Goal: Information Seeking & Learning: Learn about a topic

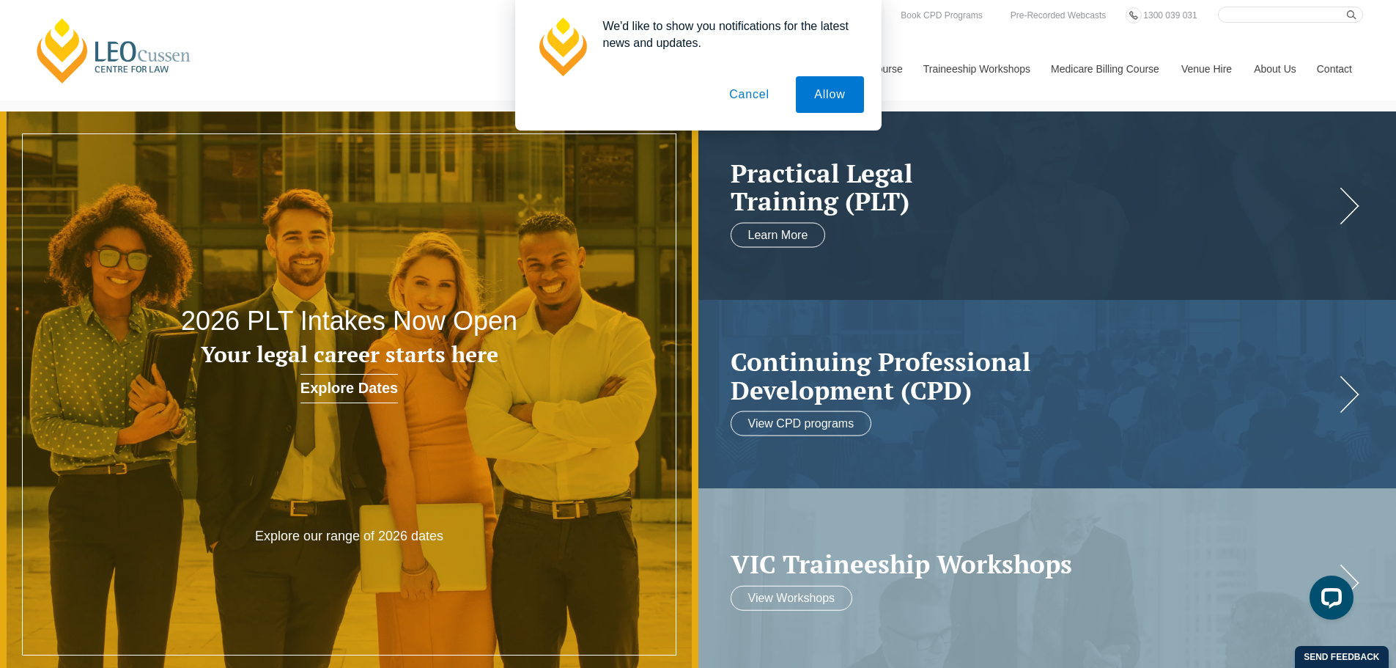
click at [766, 95] on button "Cancel" at bounding box center [749, 94] width 77 height 37
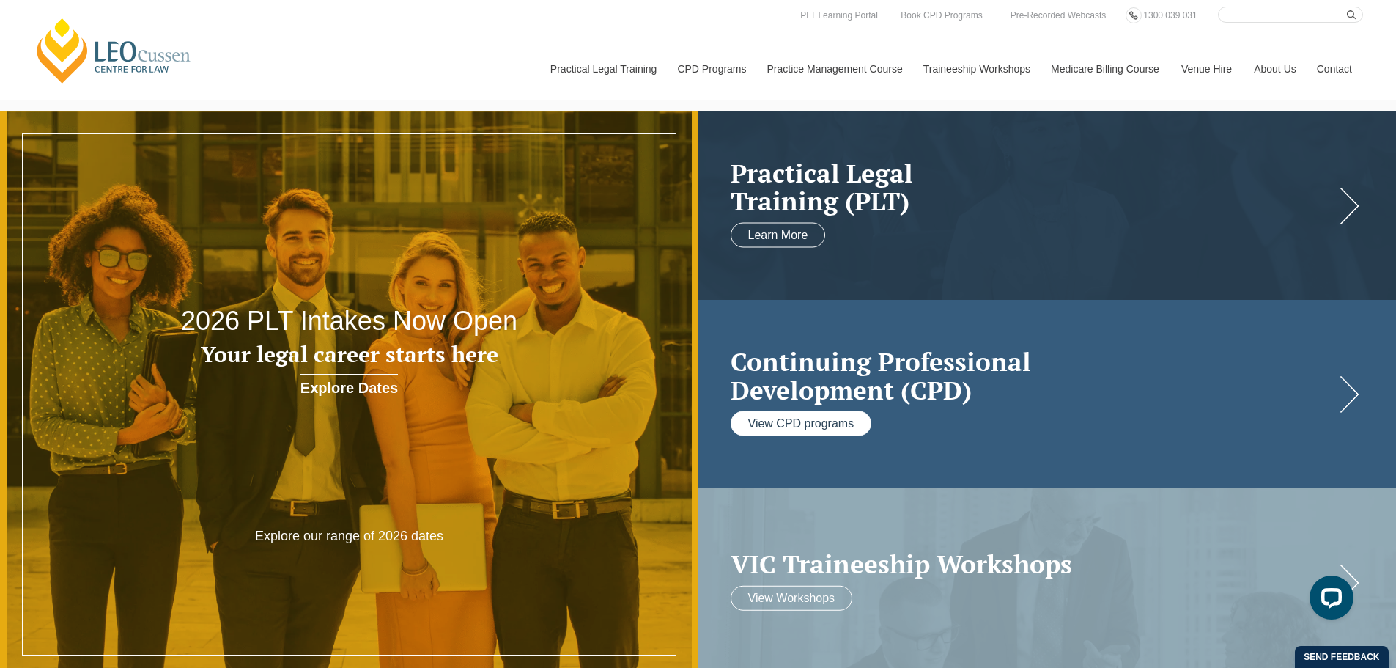
click at [795, 421] on link "View CPD programs" at bounding box center [801, 423] width 141 height 25
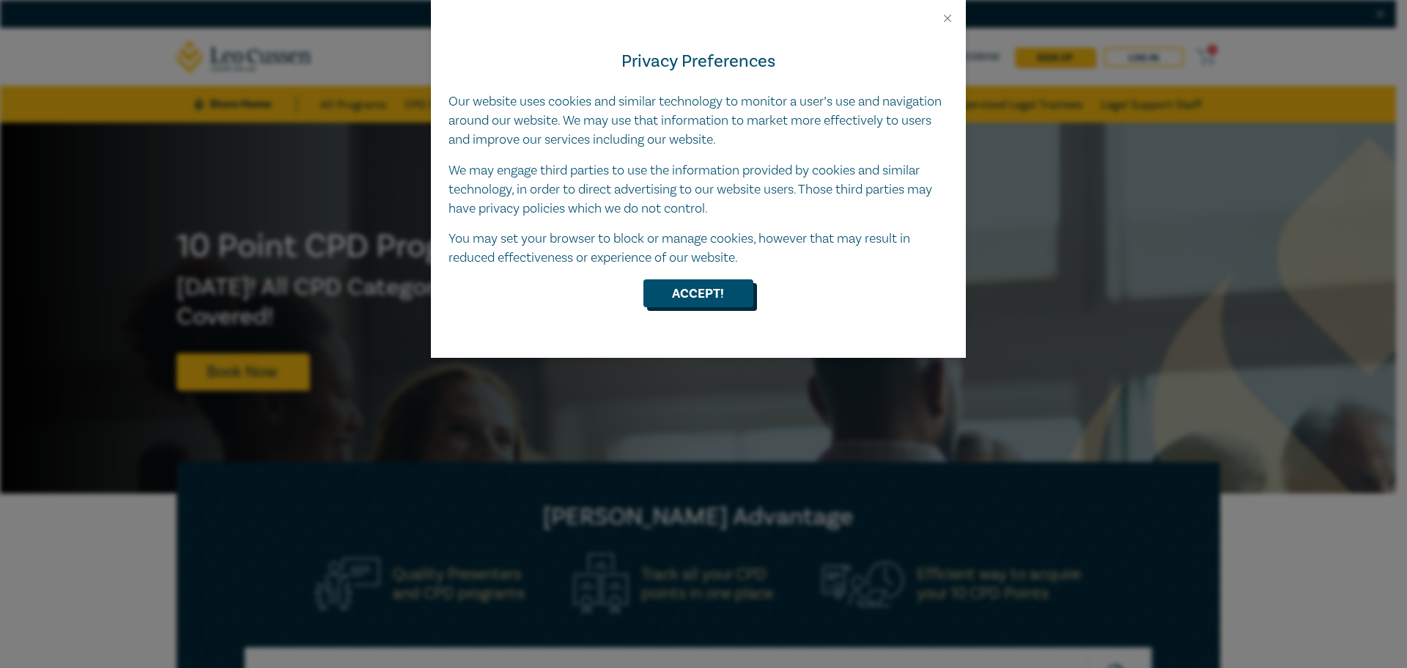
click at [717, 283] on button "Accept!" at bounding box center [698, 293] width 110 height 28
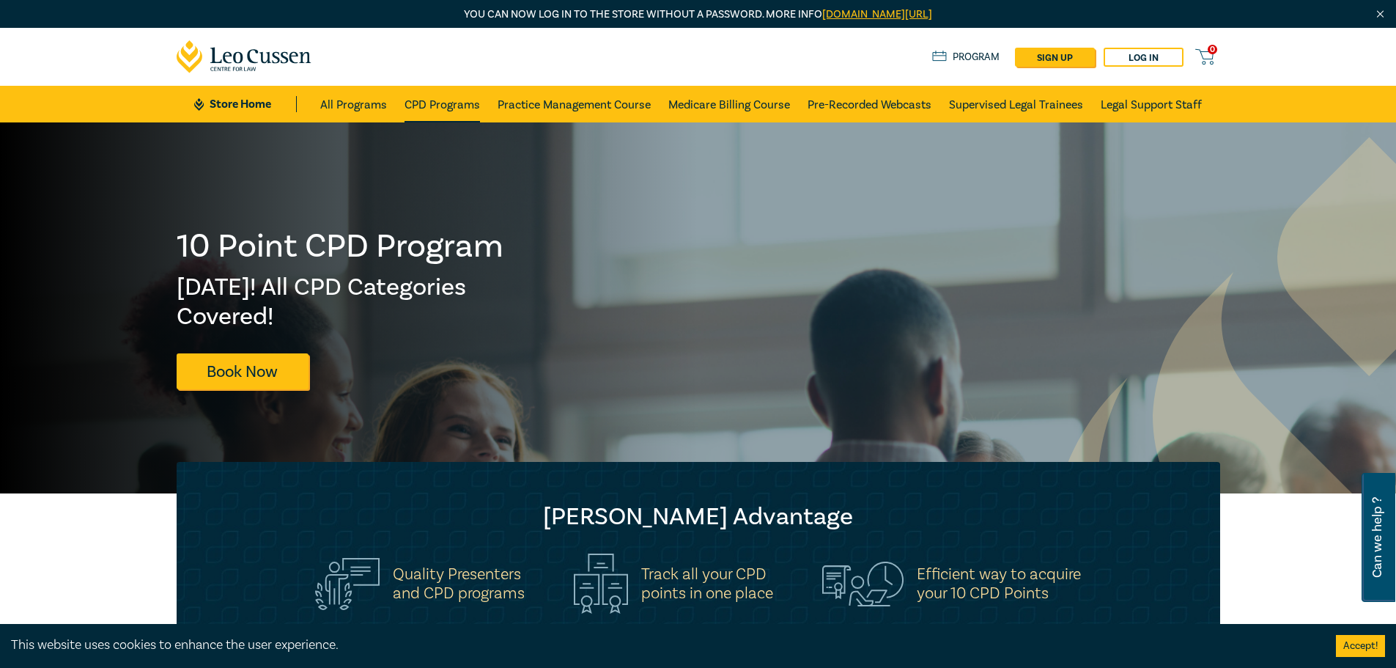
click at [457, 101] on link "CPD Programs" at bounding box center [442, 104] width 75 height 37
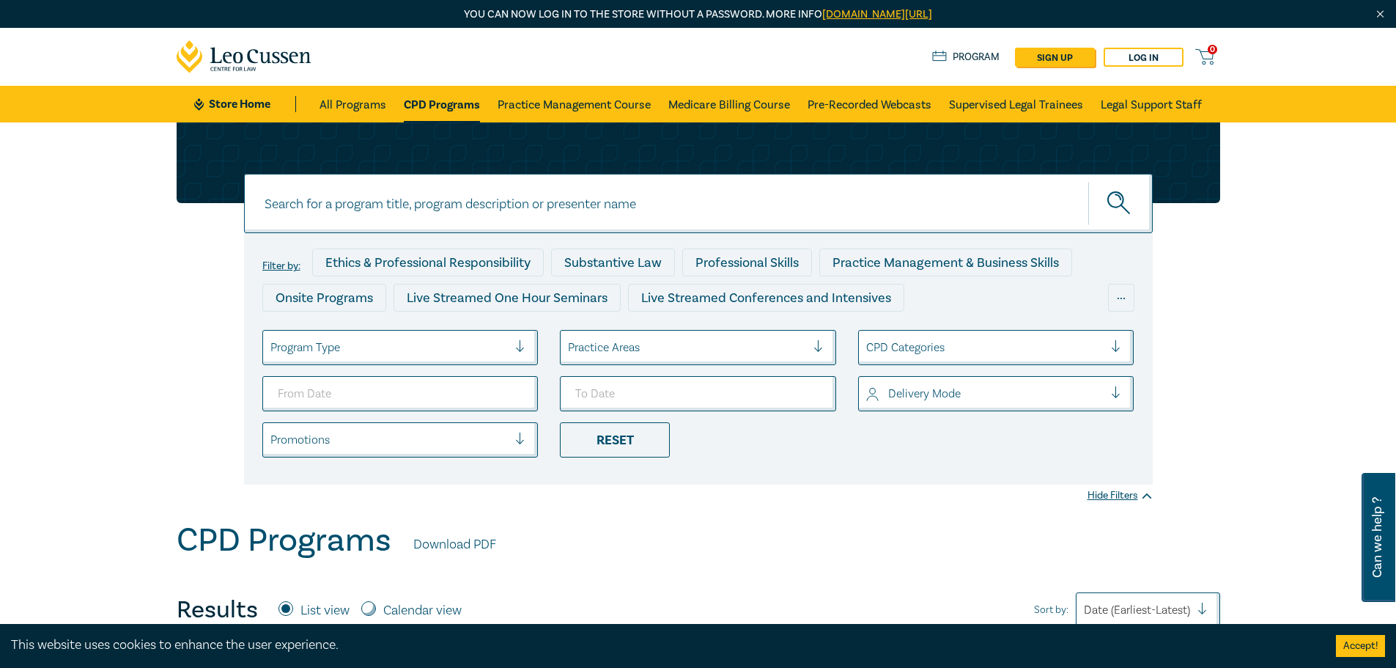
click at [431, 102] on link "CPD Programs" at bounding box center [442, 104] width 76 height 37
click at [611, 262] on div "Substantive Law" at bounding box center [613, 262] width 124 height 28
click at [614, 257] on div "Substantive Law" at bounding box center [613, 262] width 124 height 28
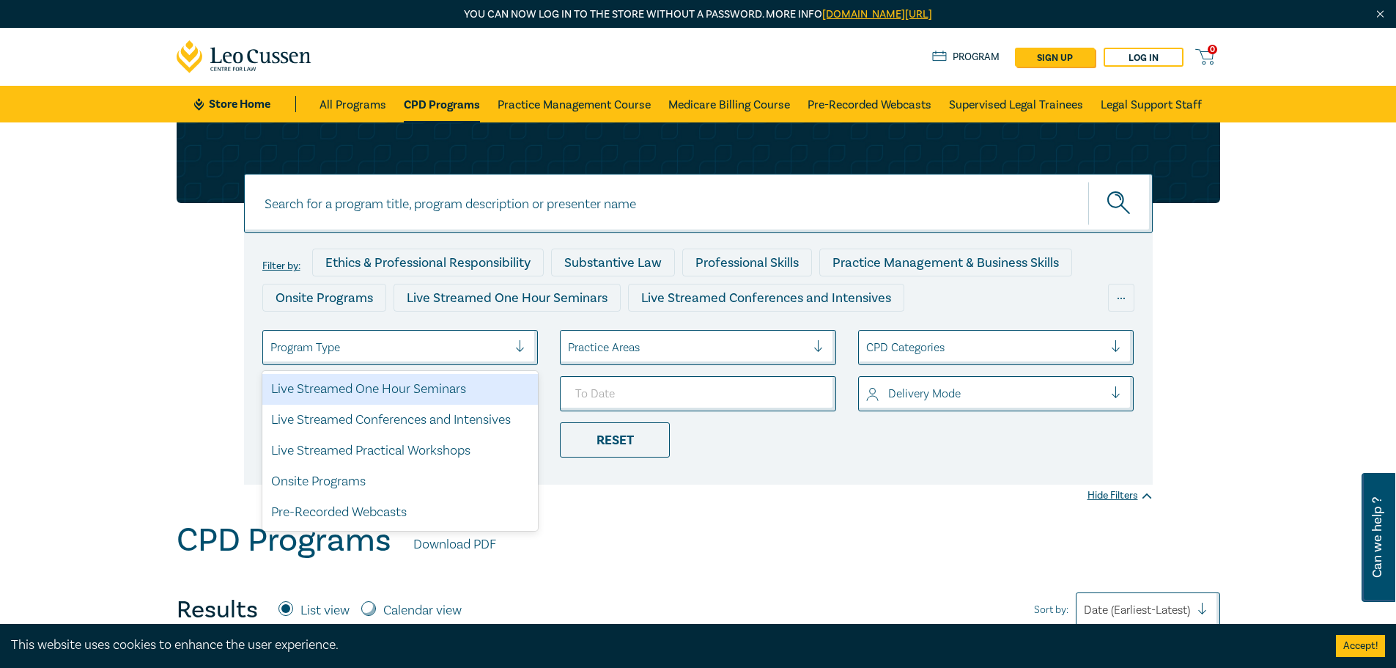
click at [519, 344] on div at bounding box center [526, 347] width 22 height 15
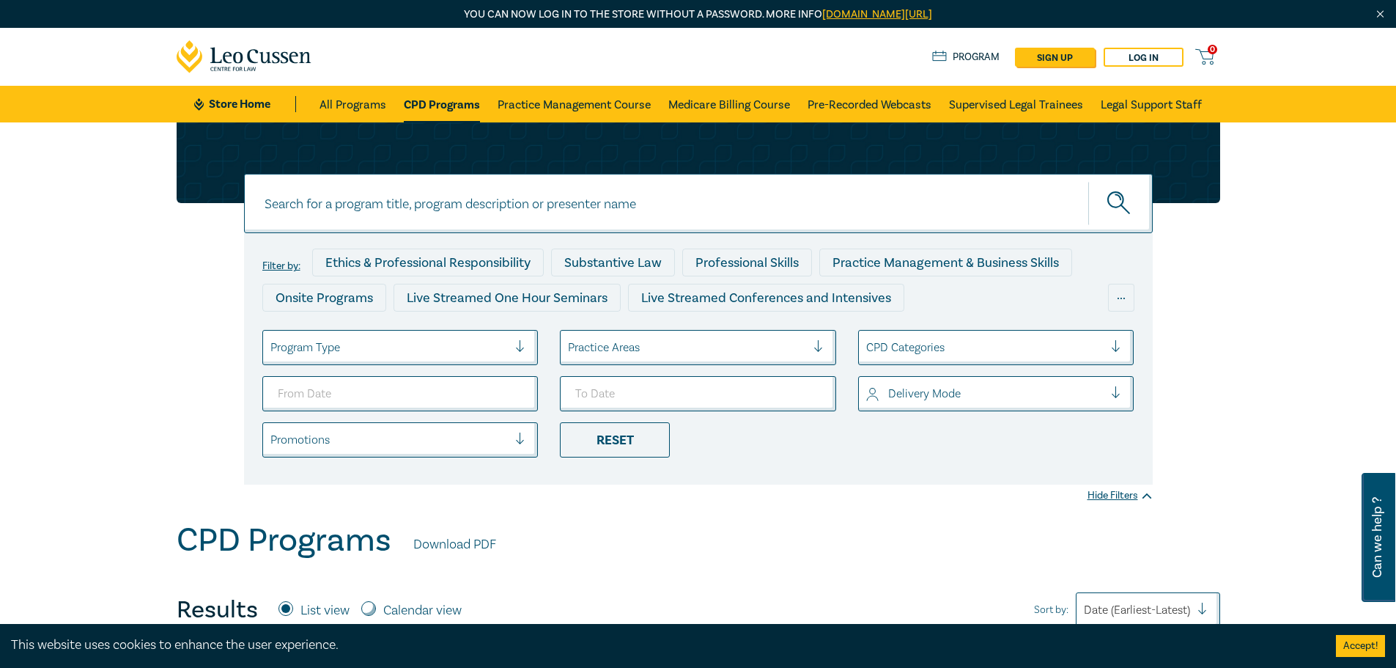
click at [425, 106] on link "CPD Programs" at bounding box center [442, 104] width 76 height 37
click at [340, 98] on link "All Programs" at bounding box center [353, 104] width 67 height 37
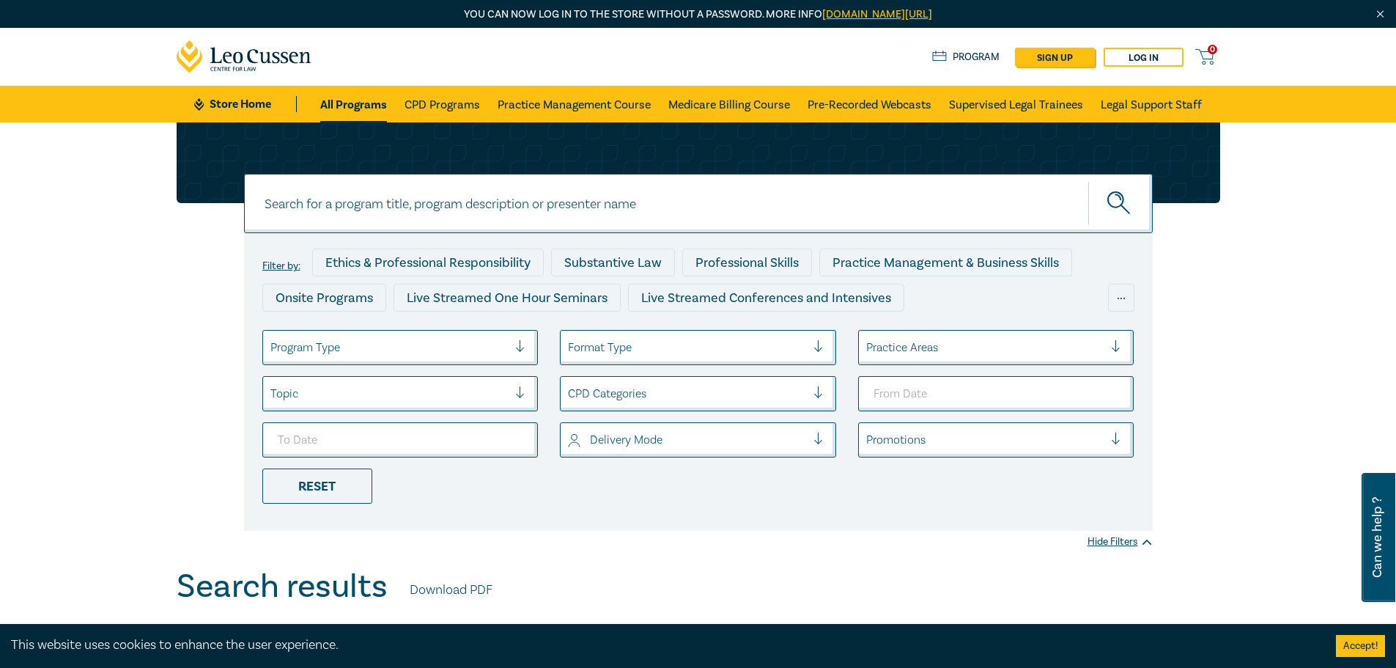
click at [1223, 408] on div "Filter by: Ethics & Professional Responsibility Substantive Law Professional Sk…" at bounding box center [698, 326] width 1061 height 408
click at [586, 259] on div "Substantive Law" at bounding box center [613, 262] width 124 height 28
click at [632, 263] on div "Substantive Law" at bounding box center [613, 262] width 124 height 28
click at [964, 54] on link "Program" at bounding box center [966, 57] width 68 height 16
click at [437, 585] on link "Download PDF" at bounding box center [451, 589] width 83 height 19
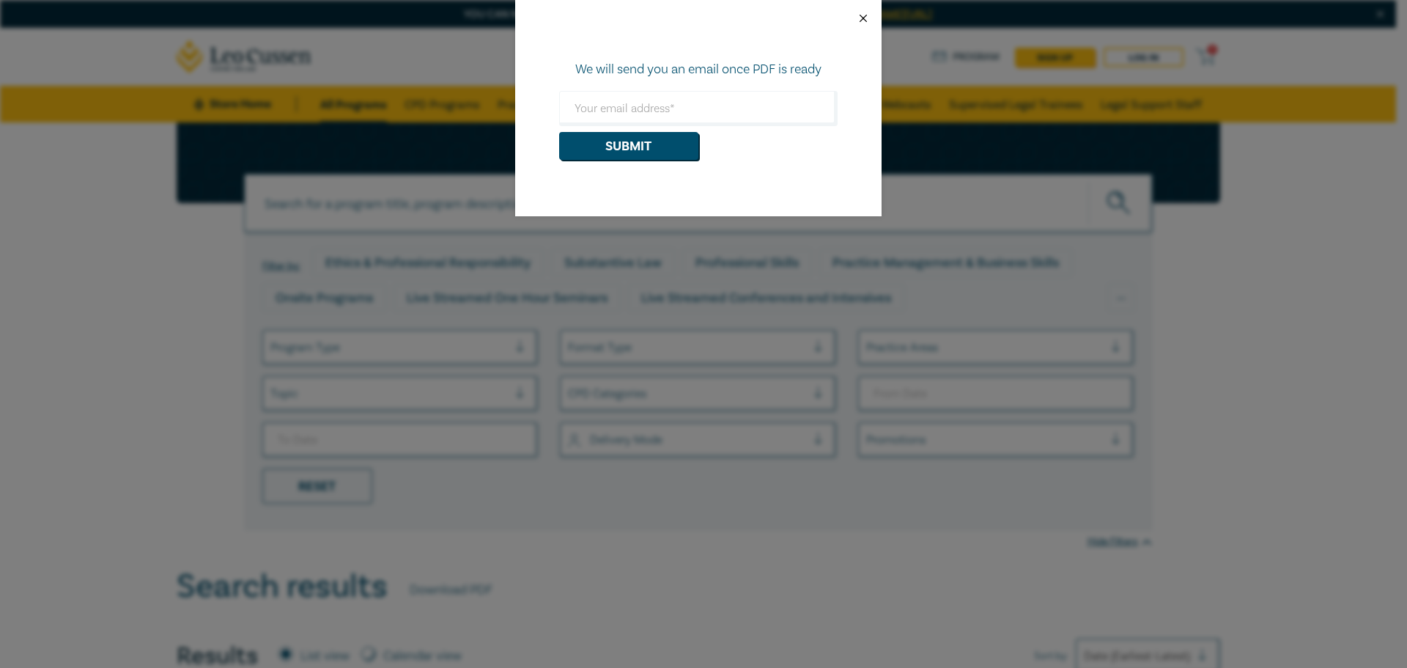
click at [866, 15] on button "Close" at bounding box center [863, 18] width 13 height 13
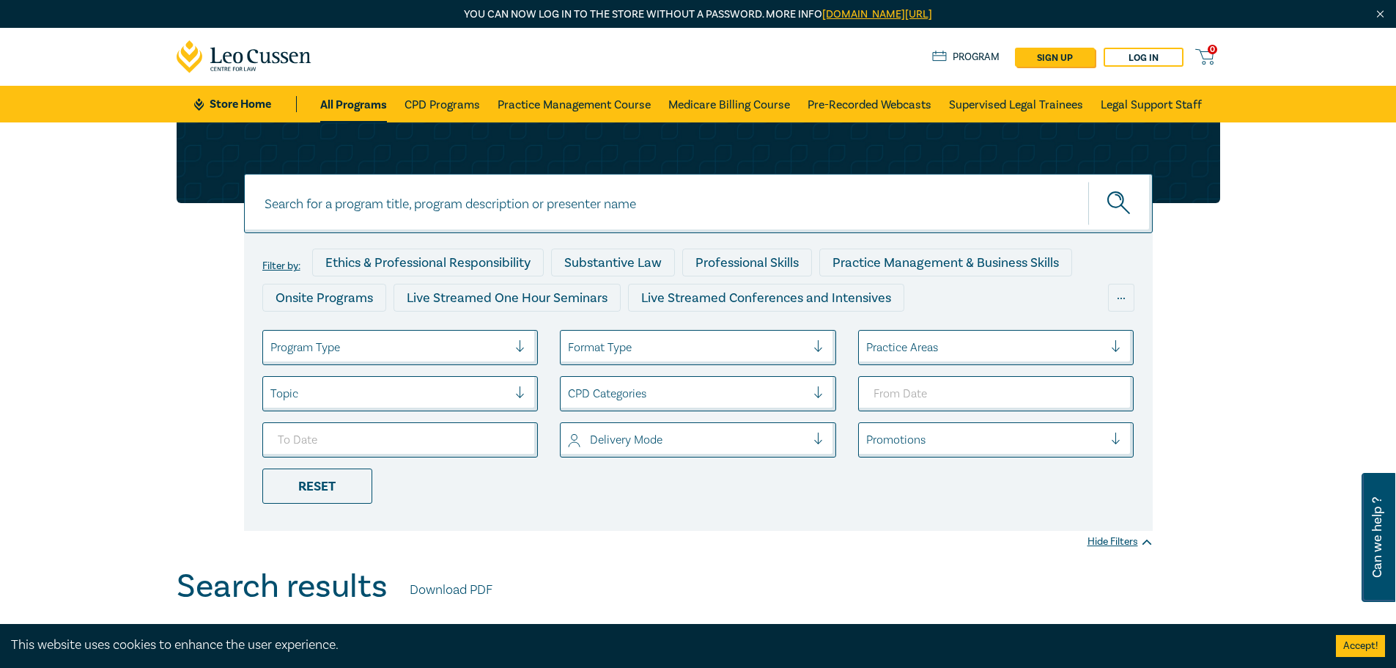
click at [375, 95] on link "All Programs" at bounding box center [353, 104] width 67 height 37
click at [284, 119] on ul "Store Home All Programs CPD Programs Practice Management Course Medicare Billin…" at bounding box center [697, 104] width 1007 height 37
click at [257, 99] on link "Store Home" at bounding box center [245, 104] width 102 height 16
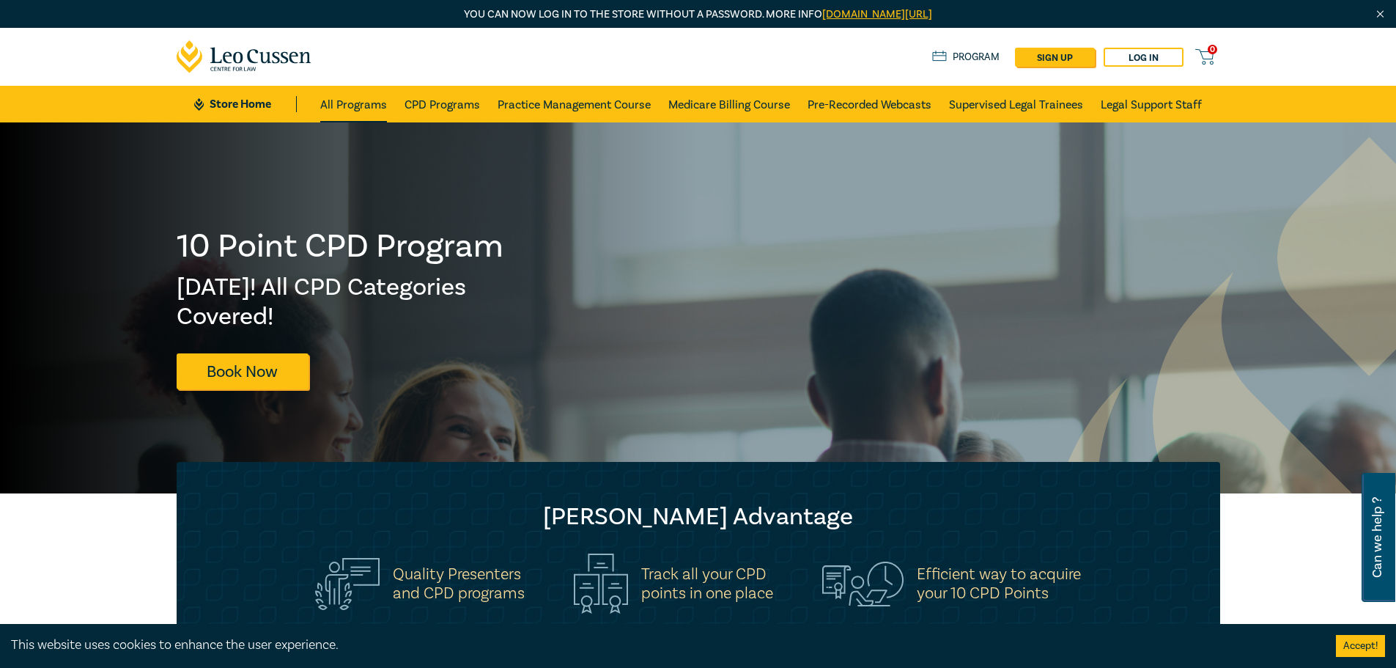
click at [350, 99] on link "All Programs" at bounding box center [353, 104] width 67 height 37
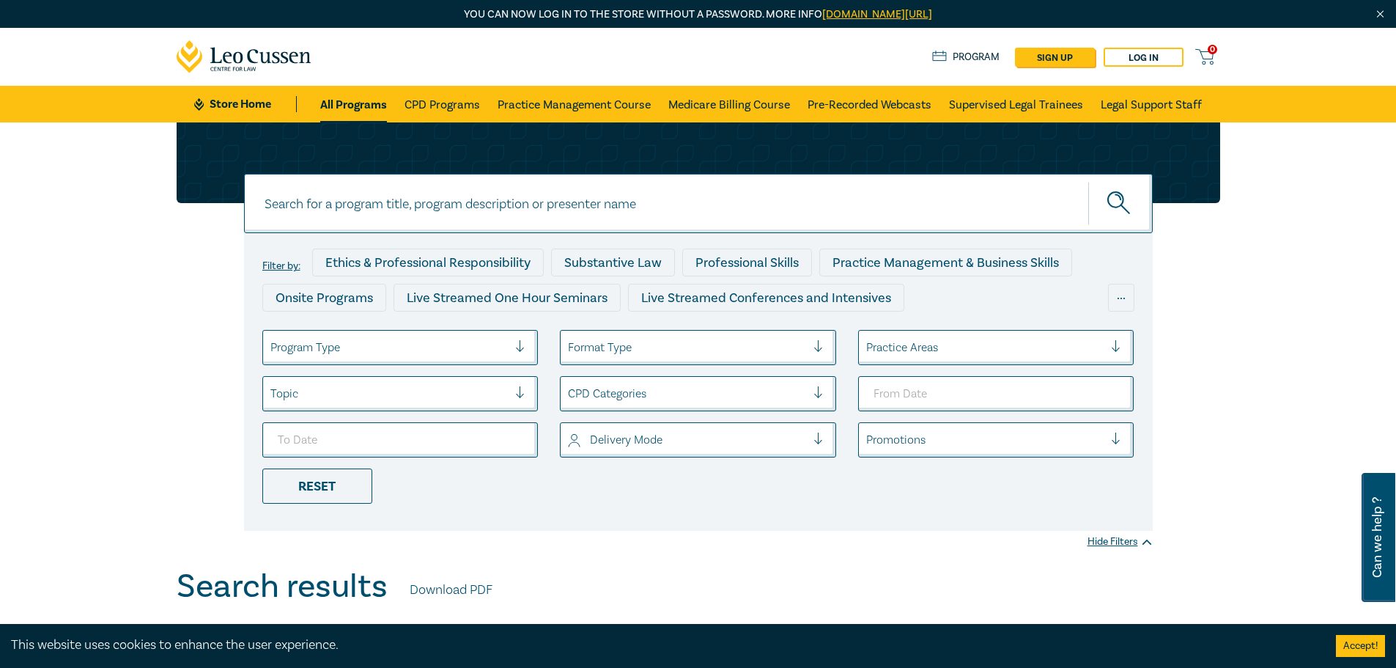
click at [520, 344] on div at bounding box center [526, 347] width 22 height 15
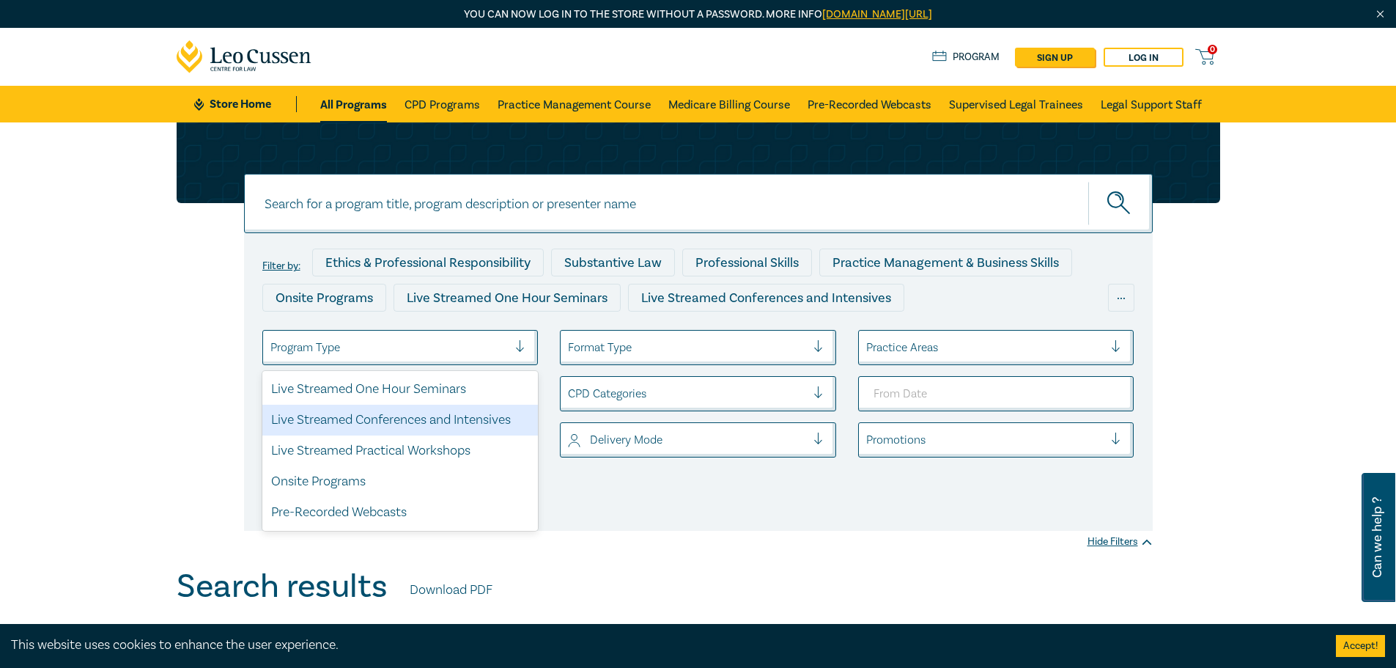
click at [468, 423] on div "Live Streamed Conferences and Intensives" at bounding box center [400, 420] width 276 height 31
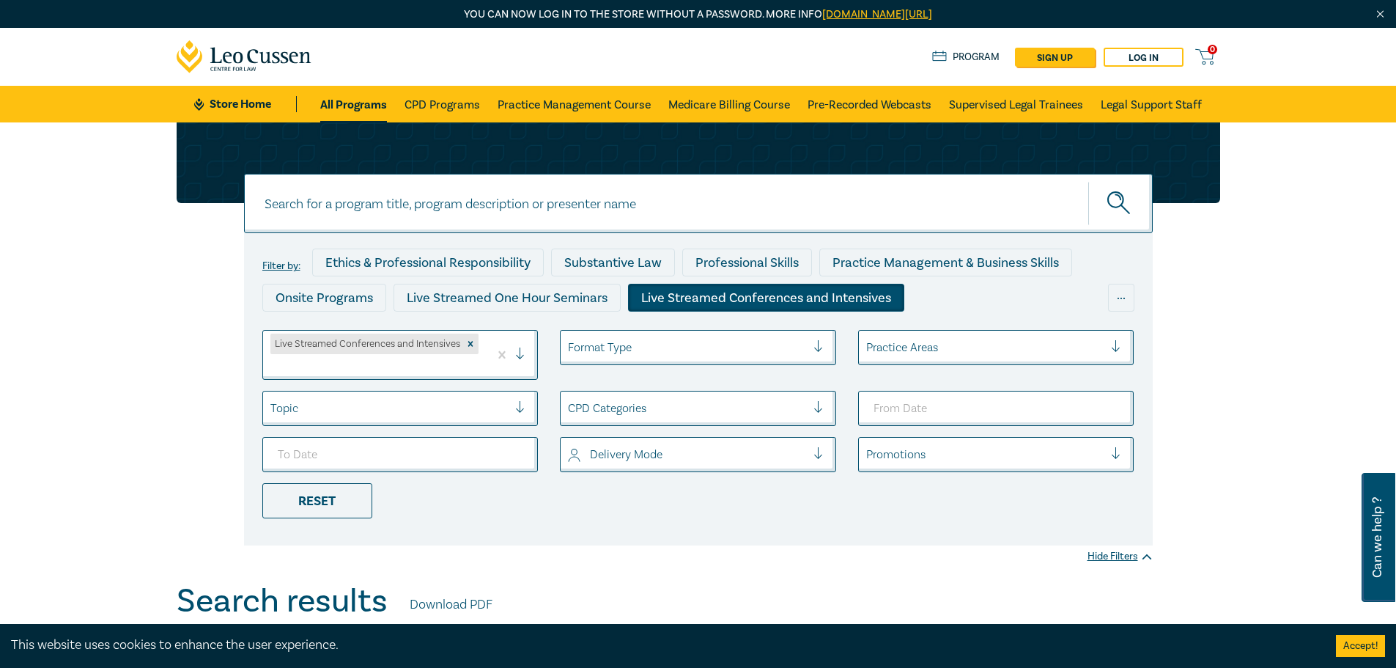
click at [482, 402] on div at bounding box center [389, 408] width 238 height 19
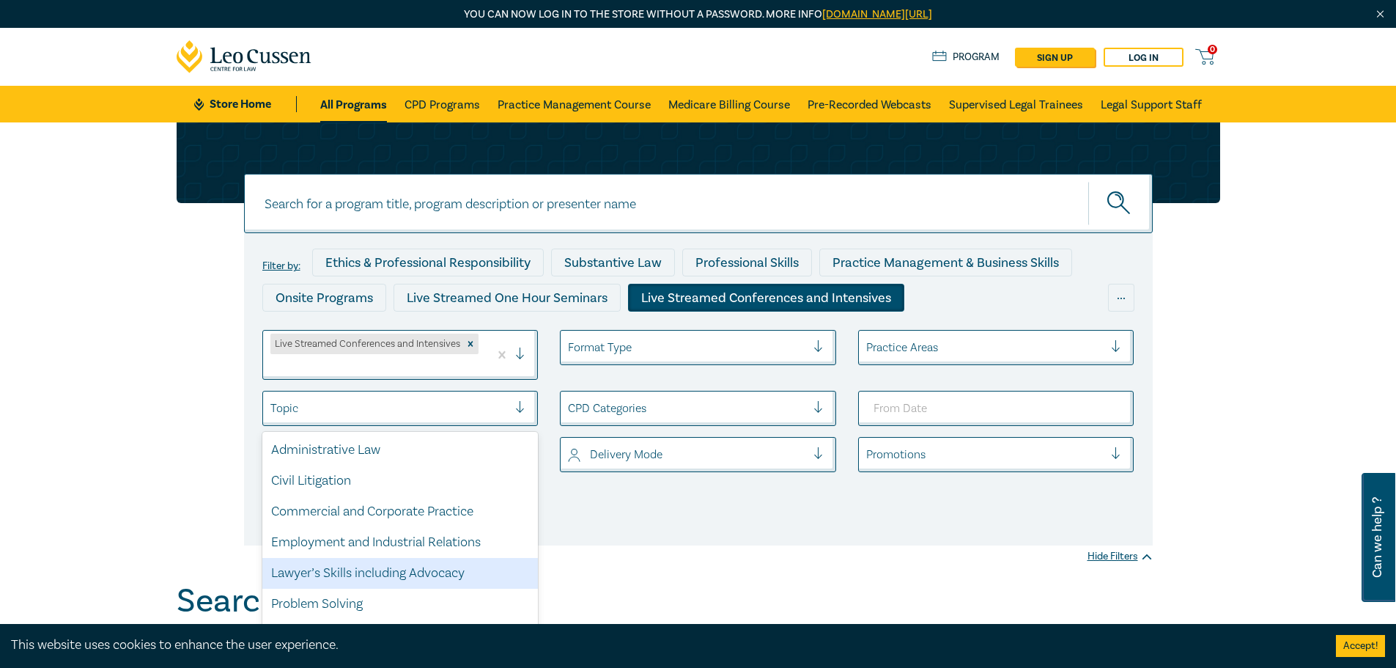
scroll to position [112, 0]
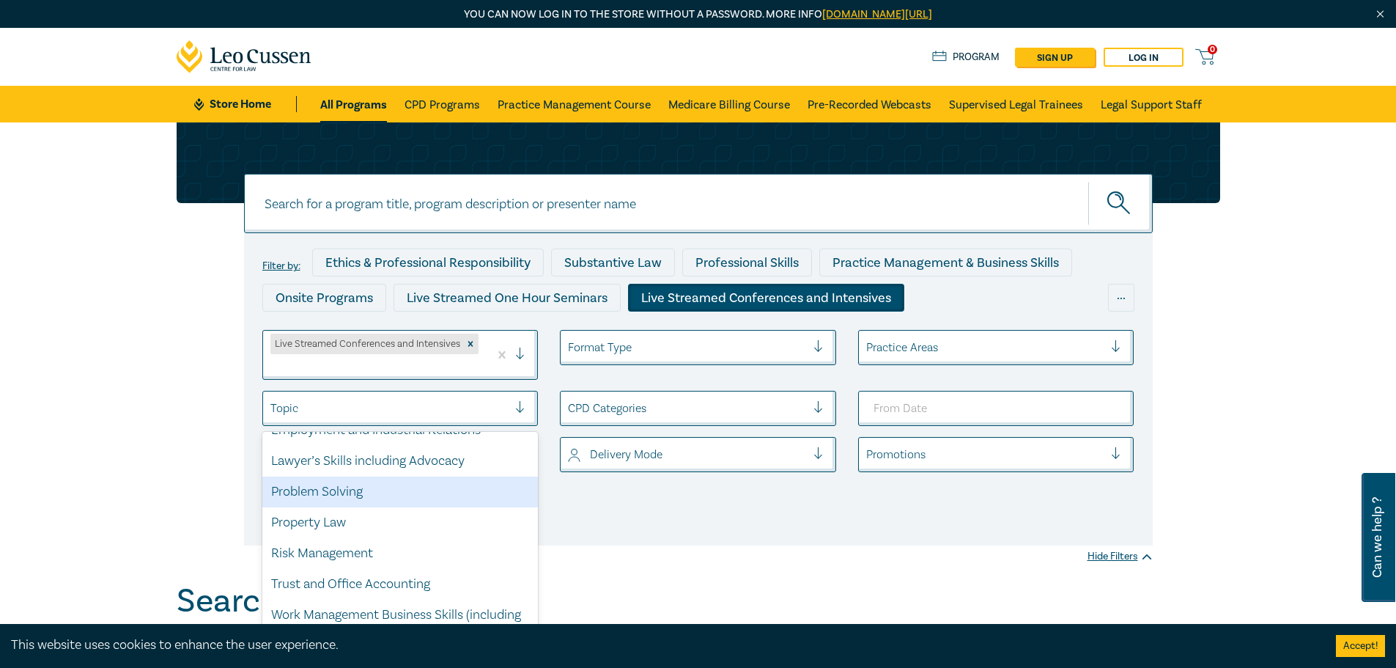
click at [819, 349] on div at bounding box center [825, 347] width 22 height 15
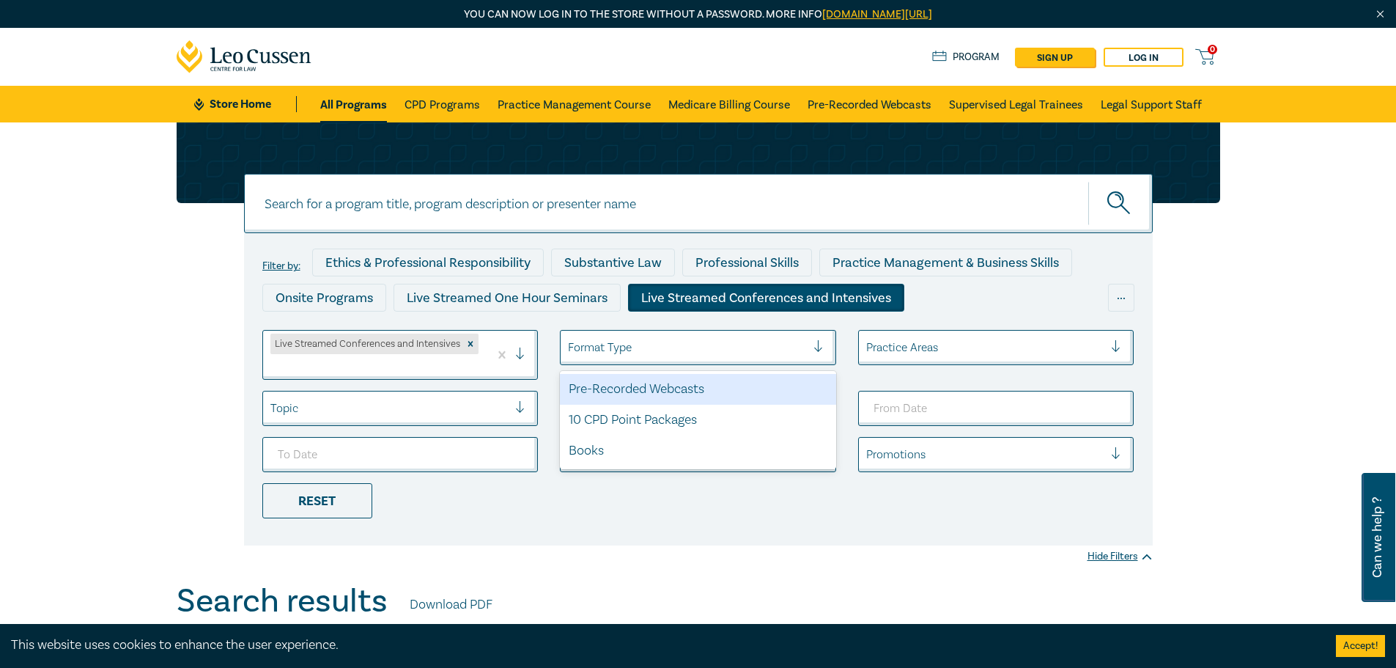
click at [707, 394] on div "Pre-Recorded Webcasts" at bounding box center [698, 389] width 276 height 31
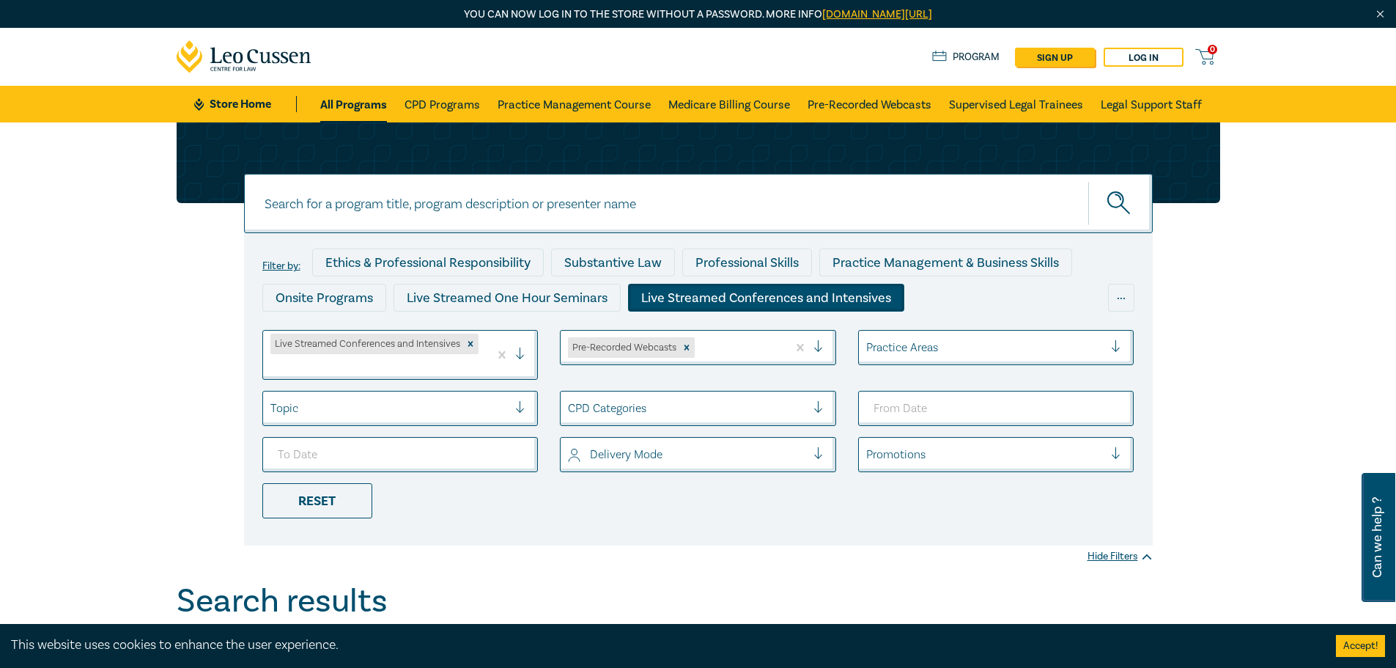
click at [737, 402] on div at bounding box center [687, 408] width 238 height 19
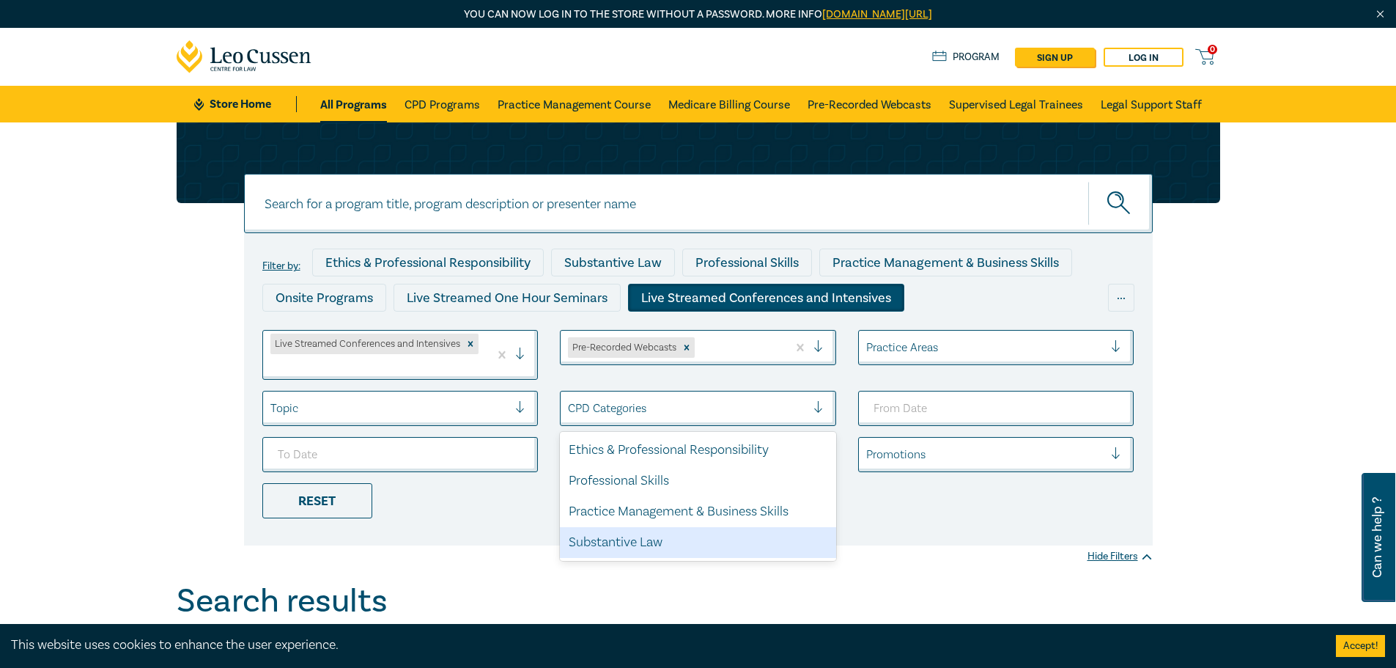
click at [663, 541] on div "Substantive Law" at bounding box center [698, 542] width 276 height 31
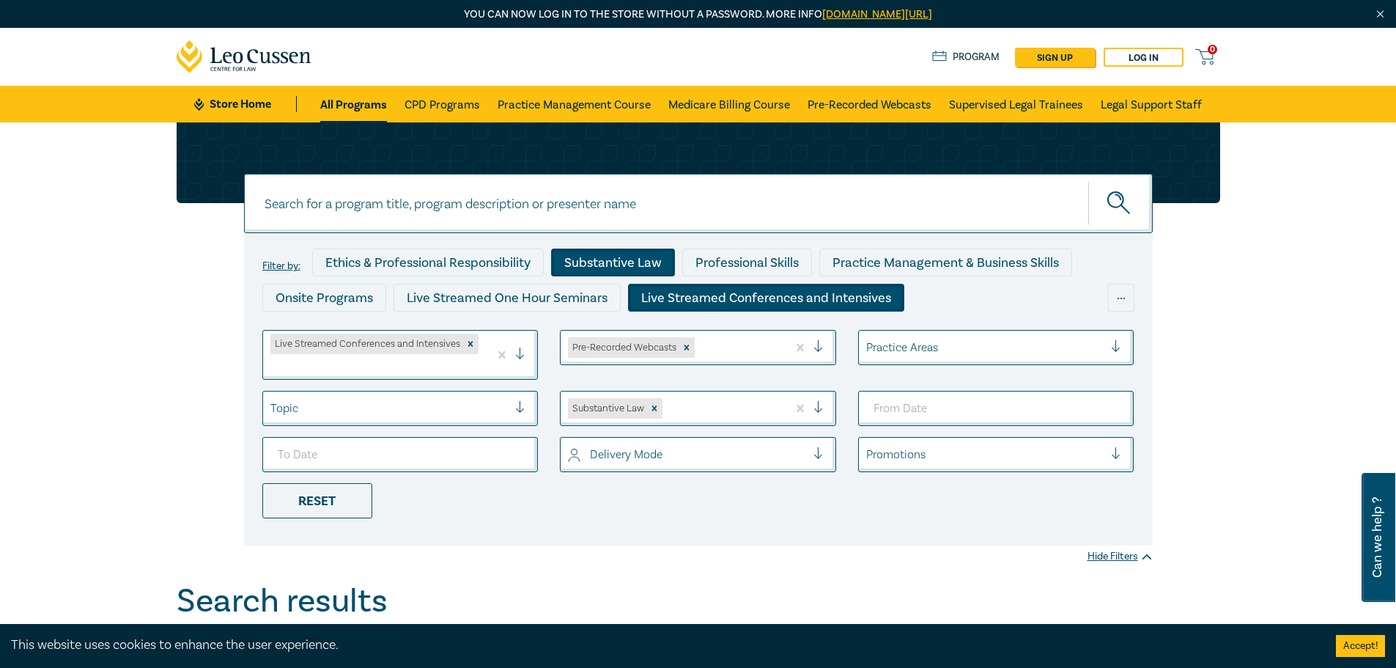
click at [813, 451] on div "Delivery Mode" at bounding box center [687, 454] width 253 height 25
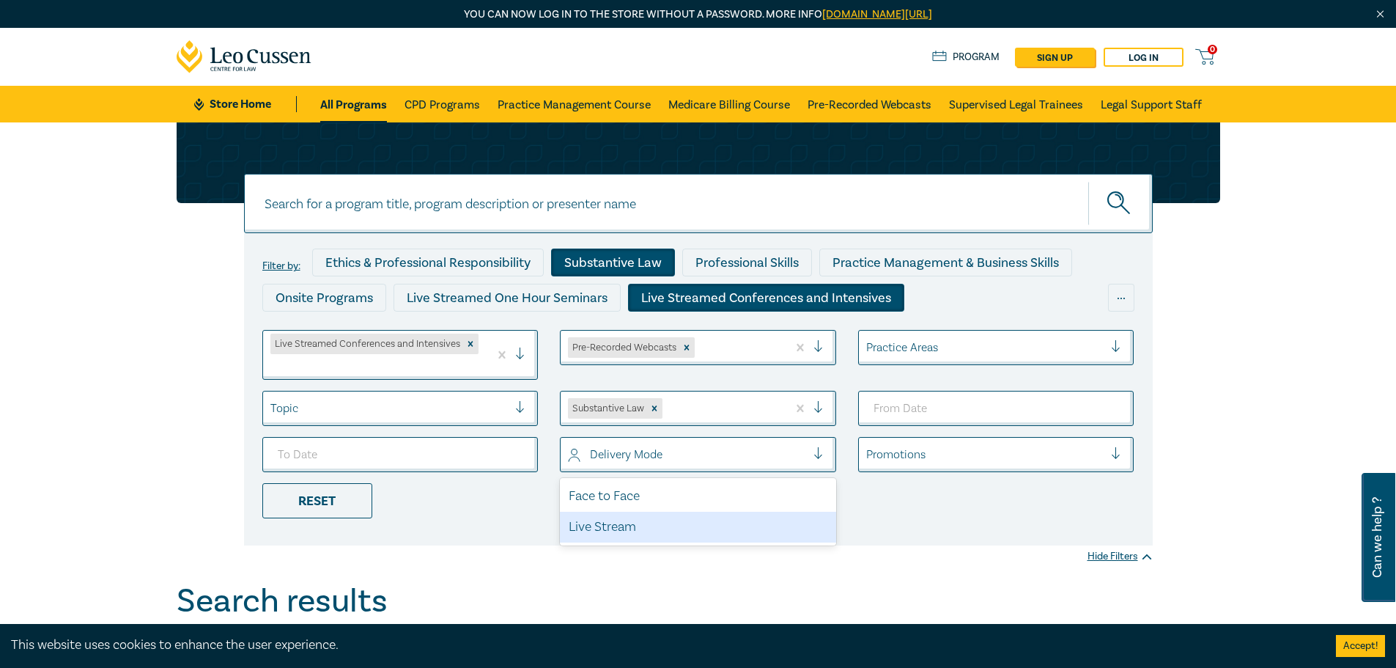
click at [685, 531] on div "Live Stream" at bounding box center [698, 527] width 276 height 31
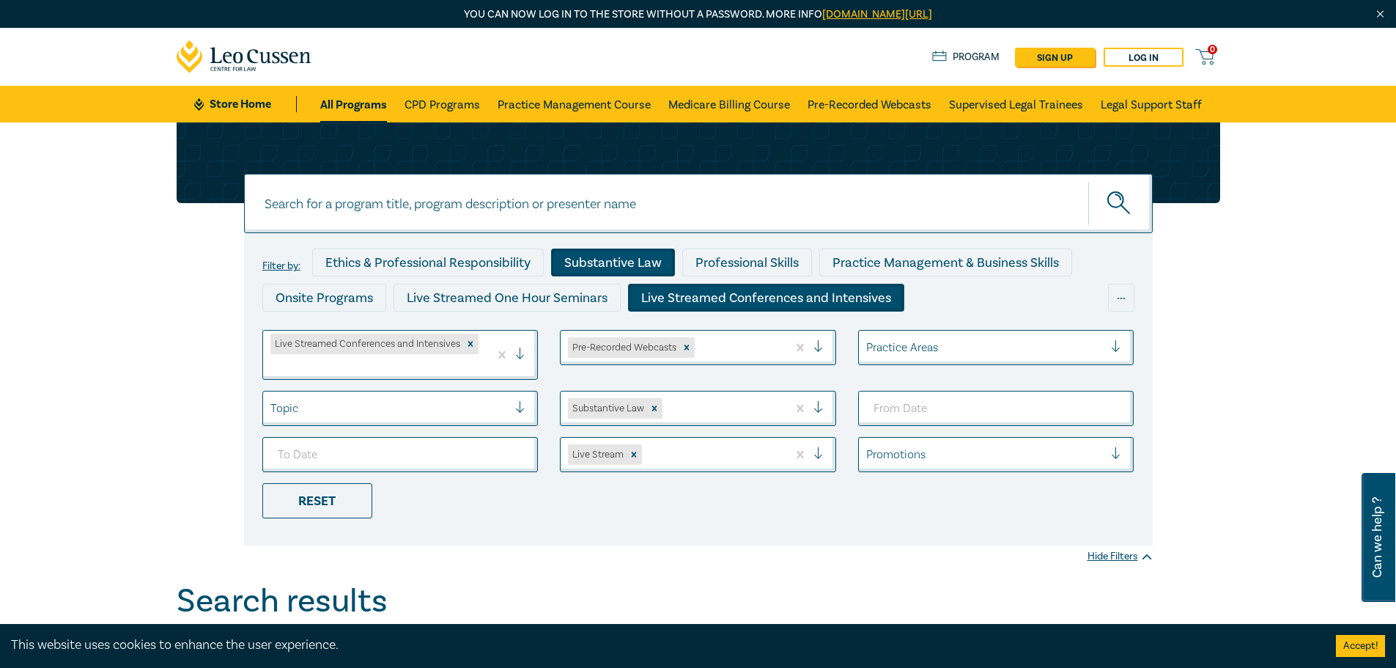
click at [1115, 347] on div at bounding box center [1122, 347] width 22 height 15
